Goal: Information Seeking & Learning: Find specific fact

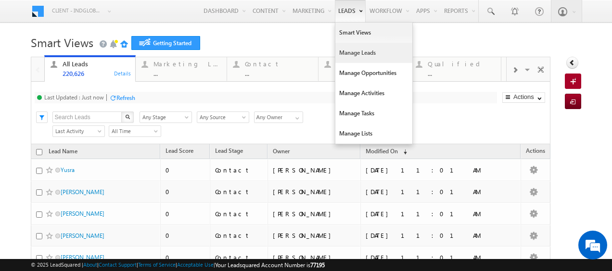
click at [344, 52] on link "Manage Leads" at bounding box center [373, 53] width 77 height 20
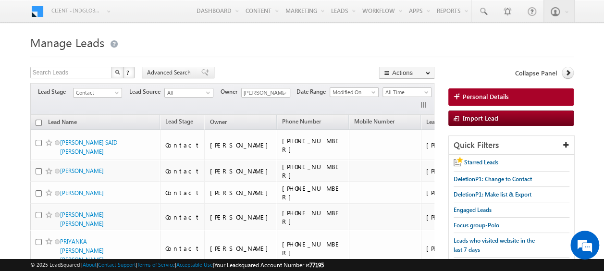
click at [156, 69] on span "Advanced Search" at bounding box center [170, 72] width 47 height 9
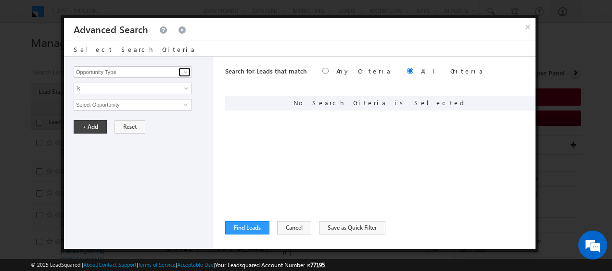
click at [187, 74] on span at bounding box center [186, 72] width 8 height 8
type input "Unit Type"
click at [120, 106] on input "text" at bounding box center [133, 105] width 118 height 12
type input "Townhouse"
click at [95, 127] on button "+ Add" at bounding box center [90, 126] width 33 height 13
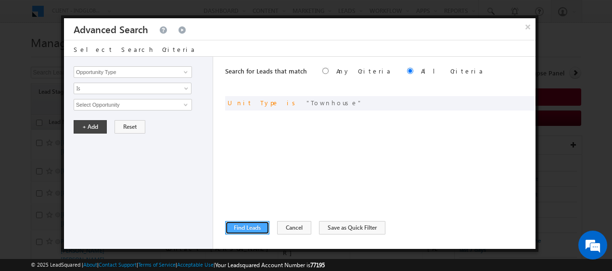
click at [255, 226] on button "Find Leads" at bounding box center [247, 227] width 44 height 13
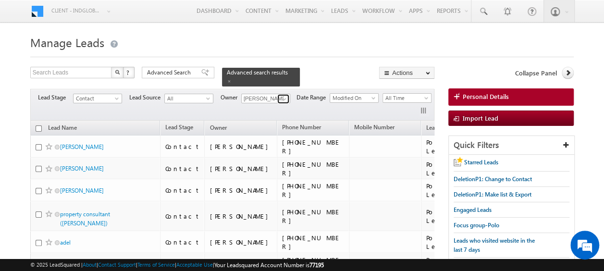
click at [283, 95] on span at bounding box center [285, 99] width 8 height 8
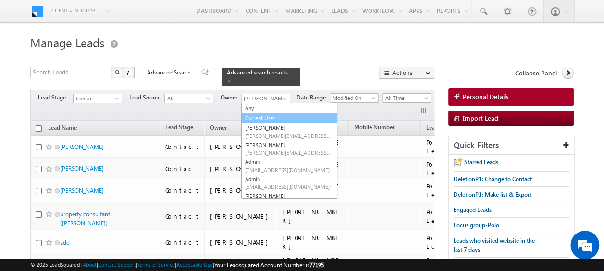
click at [268, 113] on link "Current User" at bounding box center [289, 118] width 96 height 11
type input "Current User"
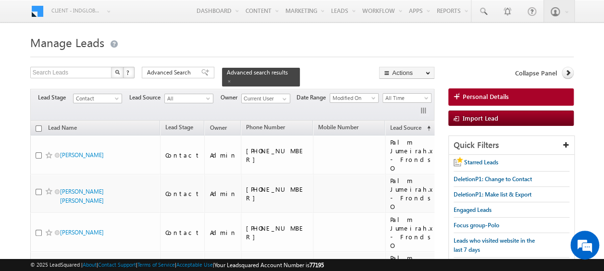
click at [159, 76] on span "Advanced Search" at bounding box center [170, 72] width 47 height 9
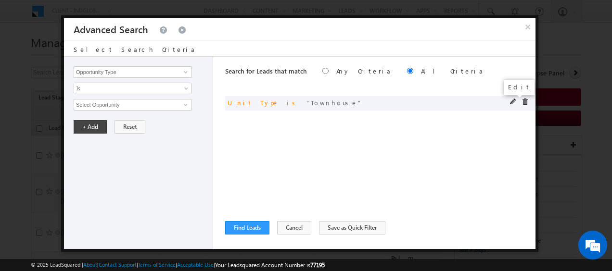
click at [515, 100] on span at bounding box center [513, 102] width 7 height 7
drag, startPoint x: 122, startPoint y: 106, endPoint x: 49, endPoint y: 107, distance: 72.6
type input "villa"
click at [83, 120] on button "+ Add" at bounding box center [90, 126] width 33 height 13
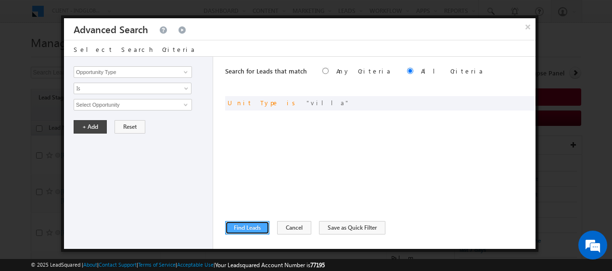
click at [259, 228] on button "Find Leads" at bounding box center [247, 227] width 44 height 13
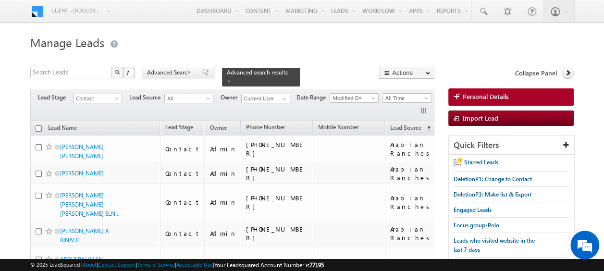
click at [159, 67] on div "Advanced Search" at bounding box center [178, 73] width 73 height 12
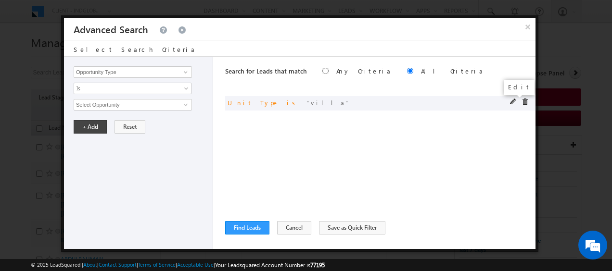
click at [515, 101] on span at bounding box center [513, 102] width 7 height 7
click at [188, 87] on span at bounding box center [187, 91] width 8 height 8
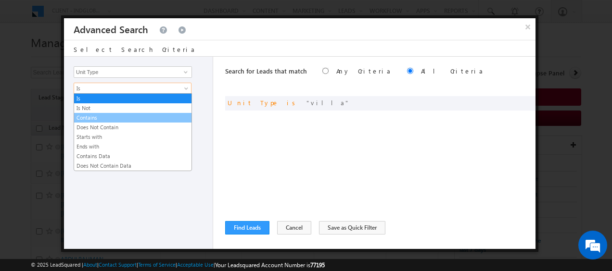
click at [97, 114] on link "Contains" at bounding box center [132, 117] width 117 height 9
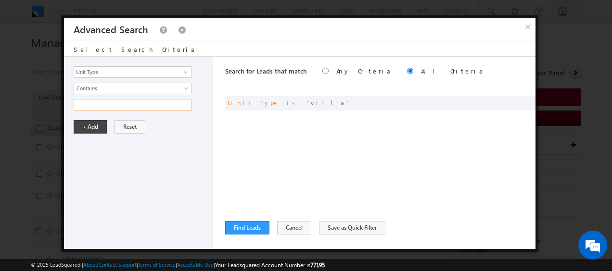
click at [90, 105] on input "text" at bounding box center [133, 105] width 118 height 12
type input "town"
click at [88, 123] on button "+ Add" at bounding box center [90, 126] width 33 height 13
click at [255, 228] on button "Find Leads" at bounding box center [247, 227] width 44 height 13
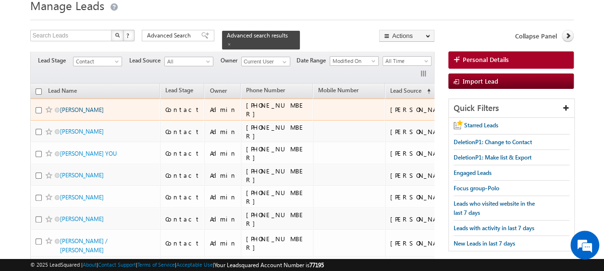
click at [83, 106] on link "IMRAN FAROOQ" at bounding box center [82, 109] width 44 height 7
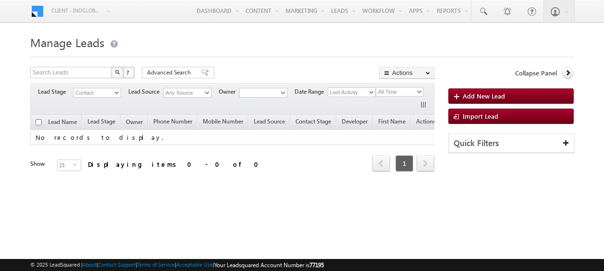
scroll to position [25, 0]
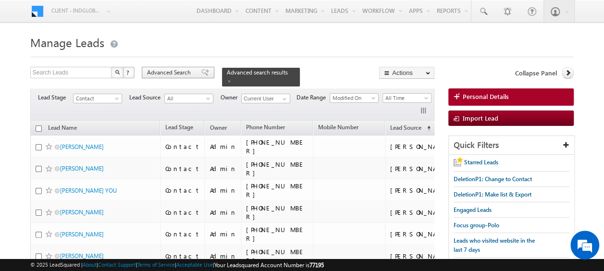
click at [176, 71] on span "Advanced Search" at bounding box center [170, 72] width 47 height 9
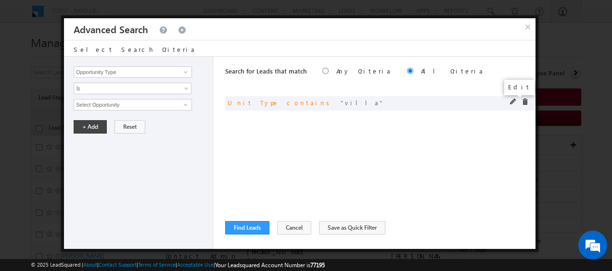
click at [515, 100] on span at bounding box center [513, 102] width 7 height 7
drag, startPoint x: 96, startPoint y: 106, endPoint x: 55, endPoint y: 103, distance: 41.5
type input "town"
click at [95, 125] on button "+ Add" at bounding box center [90, 126] width 33 height 13
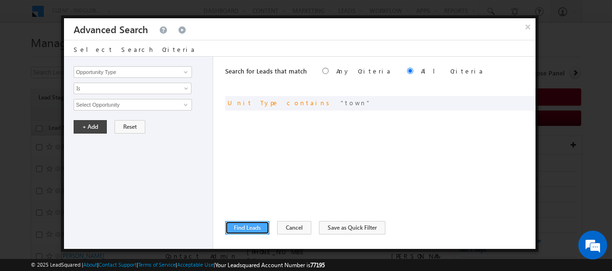
click at [248, 225] on button "Find Leads" at bounding box center [247, 227] width 44 height 13
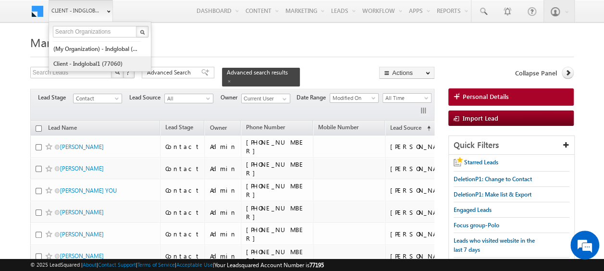
click at [85, 63] on link "Client - indglobal1 (77060)" at bounding box center [97, 63] width 88 height 15
